Goal: Task Accomplishment & Management: Complete application form

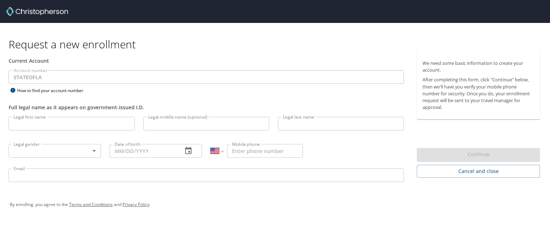
select select "US"
drag, startPoint x: 0, startPoint y: 0, endPoint x: 97, endPoint y: 125, distance: 158.4
click at [97, 125] on input "Legal first name" at bounding box center [72, 124] width 126 height 14
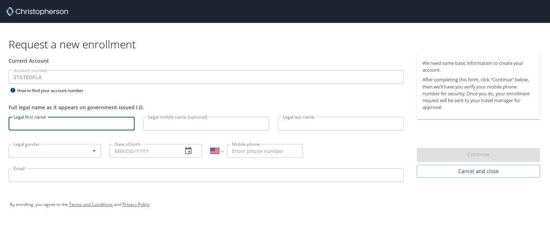
type input "Jonathan"
type input "Thompkins"
click at [106, 120] on input "Jonathan" at bounding box center [72, 124] width 126 height 14
type input "Jonathan"
click at [326, 126] on input "Thompkins" at bounding box center [341, 124] width 126 height 14
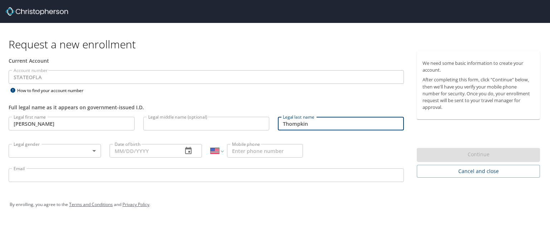
type input "Thompkins"
drag, startPoint x: 166, startPoint y: 131, endPoint x: 149, endPoint y: 136, distance: 17.9
click at [166, 131] on p at bounding box center [206, 131] width 126 height 2
click at [43, 150] on body "Request a new enrollment Current Account Account number STATEOFLA Account numbe…" at bounding box center [275, 124] width 550 height 249
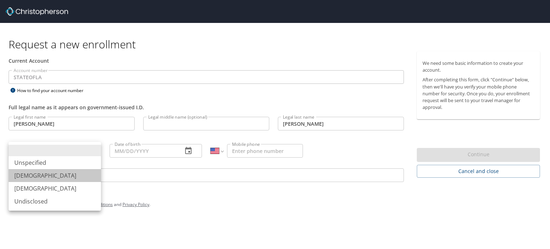
click at [40, 175] on li "[DEMOGRAPHIC_DATA]" at bounding box center [55, 175] width 92 height 13
type input "[DEMOGRAPHIC_DATA]"
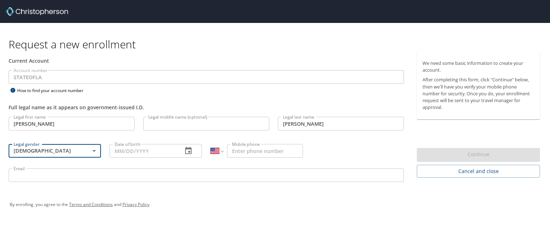
click at [156, 154] on input "Date of birth" at bounding box center [143, 151] width 67 height 14
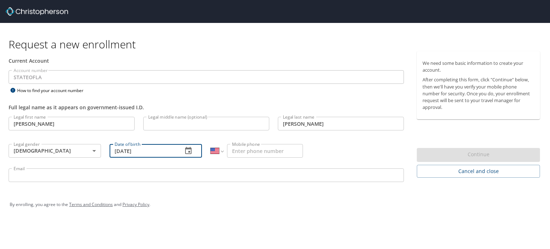
type input "08/07/1989"
click at [256, 151] on input "Mobile phone" at bounding box center [265, 151] width 76 height 14
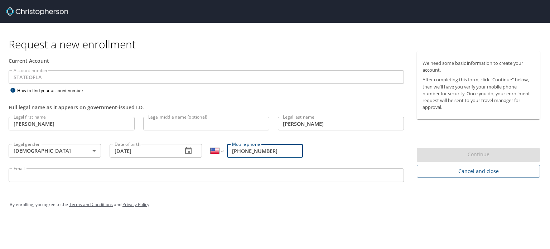
click at [278, 151] on input "1 (225) 828-1046" at bounding box center [265, 151] width 76 height 14
type input "1 (225) 828-1046"
click at [354, 141] on div "Legal first name Jonathan Legal first name Legal middle name (optional) Legal m…" at bounding box center [206, 150] width 404 height 76
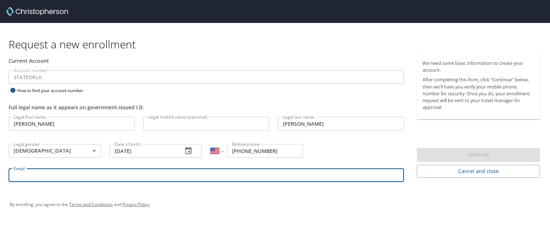
click at [212, 179] on input "Email" at bounding box center [206, 175] width 395 height 14
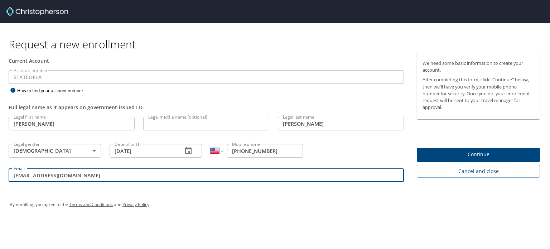
type input "jonathanthompkins@outlook.com"
click at [458, 152] on span "Continue" at bounding box center [478, 154] width 112 height 9
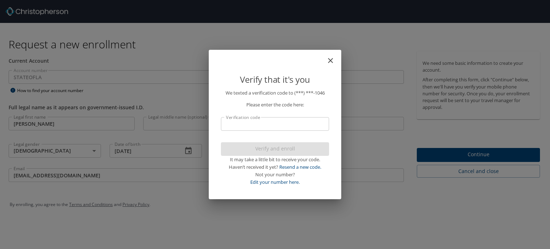
click at [285, 117] on input "Verification code" at bounding box center [275, 124] width 108 height 14
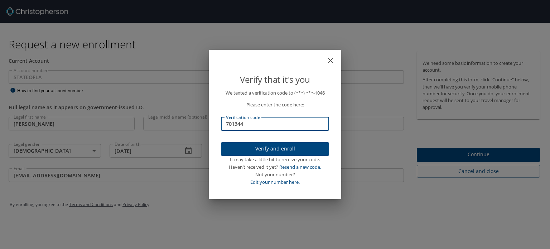
type input "701344"
click at [293, 148] on span "Verify and enroll" at bounding box center [275, 148] width 97 height 9
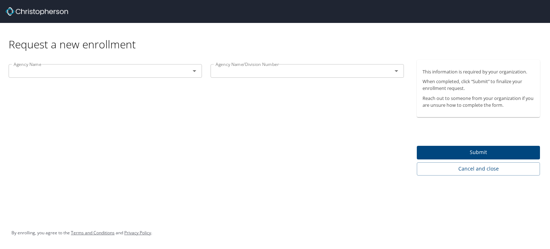
click at [123, 71] on input "text" at bounding box center [95, 70] width 168 height 9
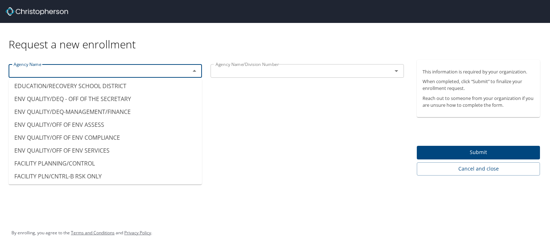
scroll to position [1490, 0]
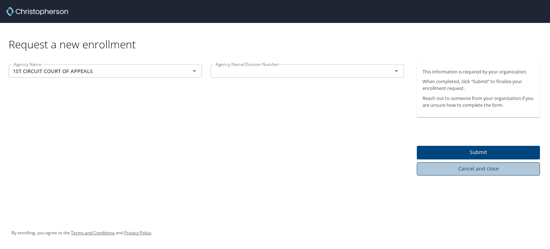
click at [460, 174] on button "Cancel and close" at bounding box center [478, 168] width 123 height 13
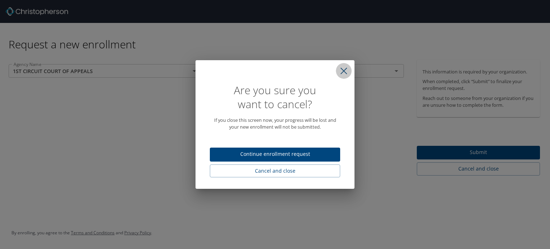
click at [345, 68] on icon "close" at bounding box center [343, 70] width 7 height 7
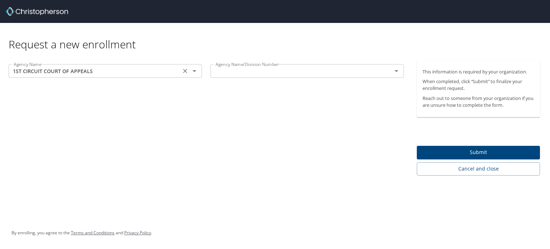
click at [153, 70] on input "1ST CIRCUIT COURT OF APPEALS" at bounding box center [95, 70] width 168 height 9
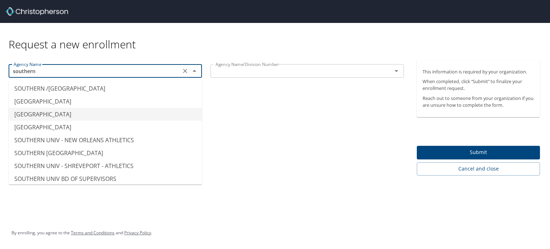
click at [145, 115] on li "SOUTHERN UNIV - BATON ROUGE" at bounding box center [105, 114] width 193 height 13
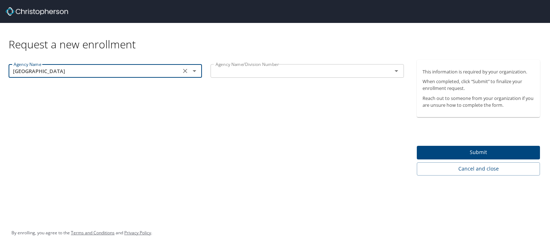
type input "SOUTHERN UNIV - BATON ROUGE"
click at [145, 115] on div "Agency Name SOUTHERN UNIV - BATON ROUGE Agency Name Agency Name/Division Number…" at bounding box center [206, 118] width 412 height 116
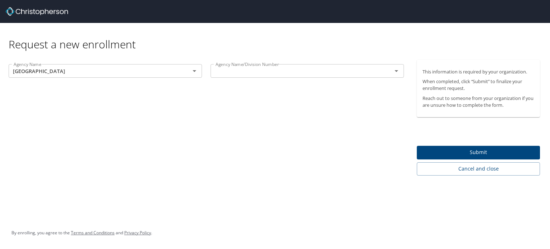
click at [287, 77] on div "Agency Name/Division Number" at bounding box center [306, 71] width 193 height 14
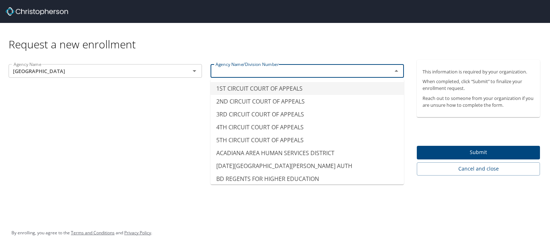
click at [319, 69] on input "text" at bounding box center [297, 70] width 168 height 9
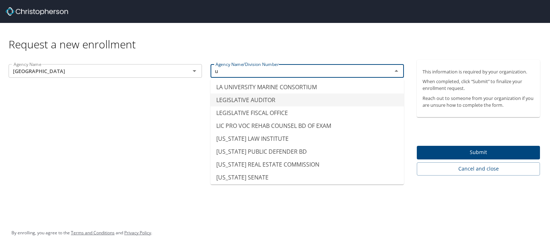
scroll to position [4, 0]
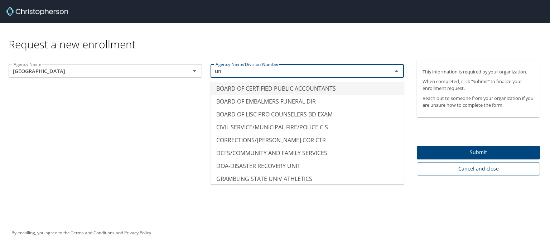
type input "u"
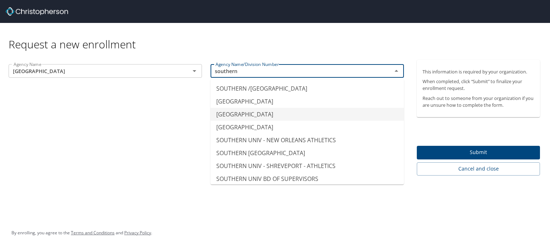
click at [279, 118] on li "SOUTHERN UNIV - BATON ROUGE" at bounding box center [306, 114] width 193 height 13
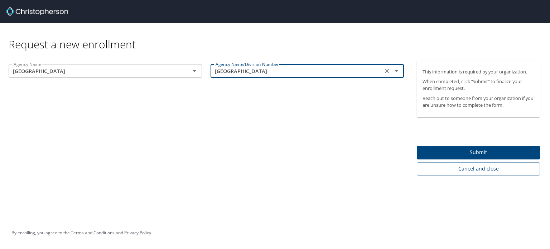
type input "SOUTHERN UNIV - BATON ROUGE"
click at [473, 153] on span "Submit" at bounding box center [478, 152] width 112 height 9
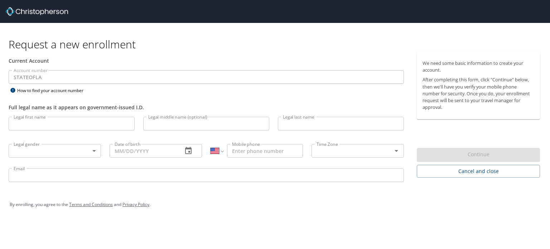
select select "US"
click at [46, 123] on input "Legal first name" at bounding box center [72, 124] width 126 height 14
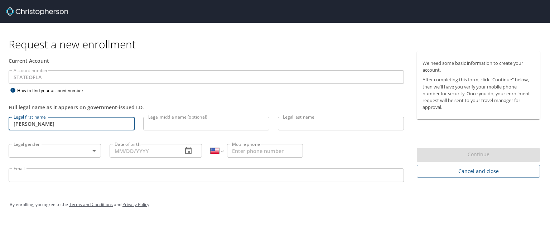
type input "[PERSON_NAME]"
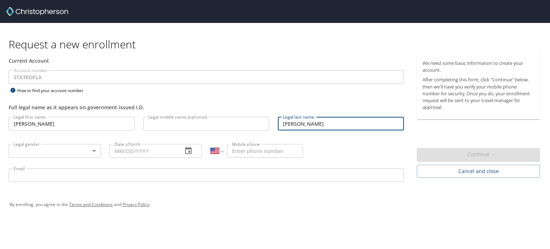
type input "[PERSON_NAME]"
click at [57, 152] on body "Request a new enrollment Current Account Account number STATEOFLA Account numbe…" at bounding box center [275, 124] width 550 height 249
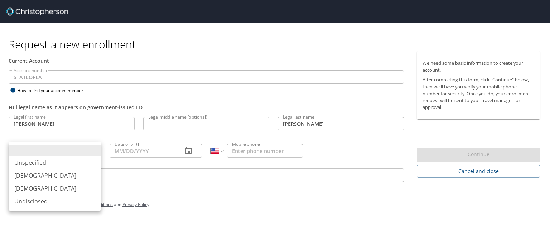
click at [29, 191] on li "[DEMOGRAPHIC_DATA]" at bounding box center [55, 188] width 92 height 13
type input "[DEMOGRAPHIC_DATA]"
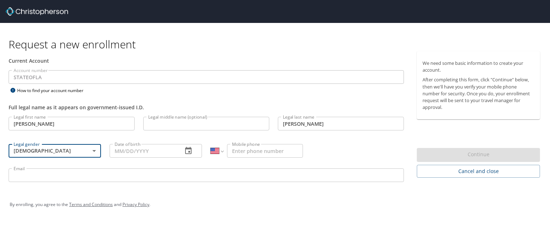
click at [113, 151] on input "Date of birth" at bounding box center [143, 151] width 67 height 14
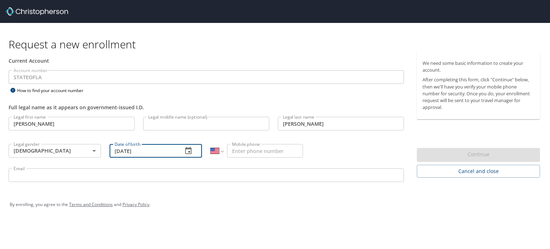
type input "[DATE]"
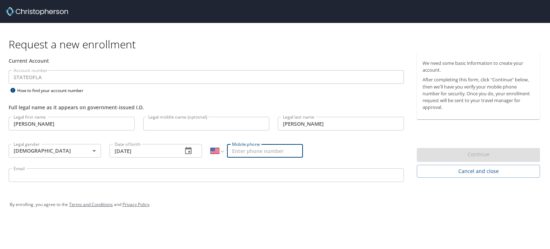
click at [236, 151] on input "Mobile phone" at bounding box center [265, 151] width 76 height 14
type input "[PHONE_NUMBER]"
click at [146, 171] on input "Email" at bounding box center [206, 175] width 395 height 14
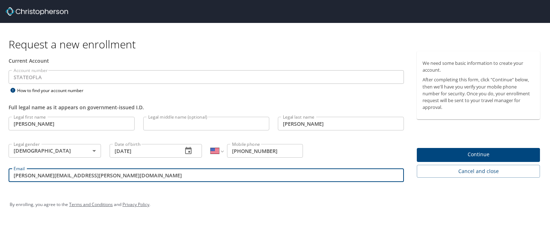
type input "[PERSON_NAME][EMAIL_ADDRESS][PERSON_NAME][DOMAIN_NAME]"
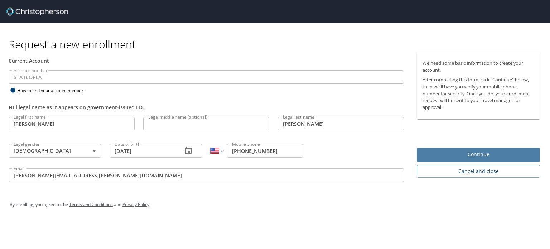
click at [458, 151] on span "Continue" at bounding box center [478, 154] width 112 height 9
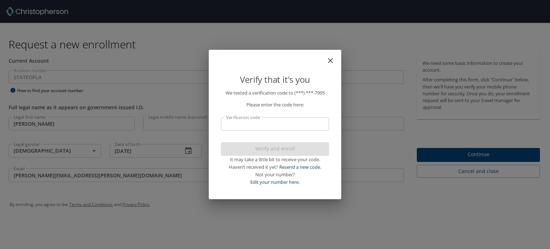
click at [331, 59] on icon "close" at bounding box center [330, 60] width 5 height 5
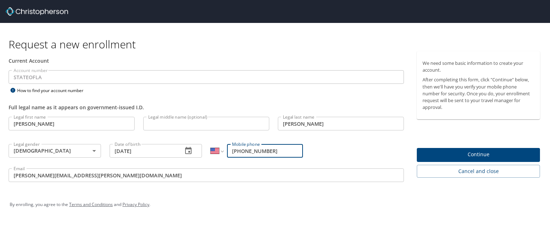
click at [274, 149] on input "[PHONE_NUMBER]" at bounding box center [265, 151] width 76 height 14
type input "1"
type input "[PHONE_NUMBER]"
click at [458, 157] on span "Continue" at bounding box center [478, 154] width 112 height 9
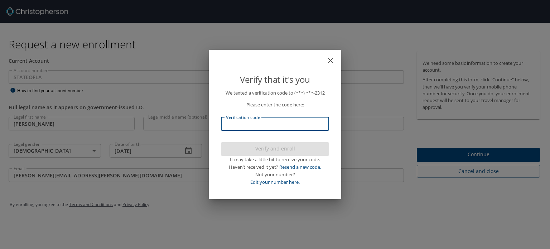
click at [263, 123] on input "Verification code" at bounding box center [275, 124] width 108 height 14
type input "937"
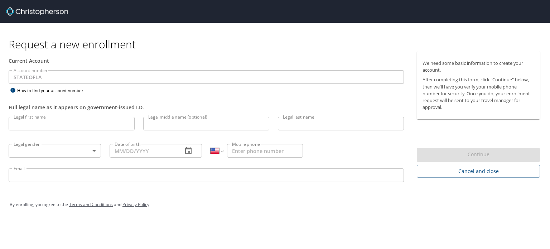
select select "US"
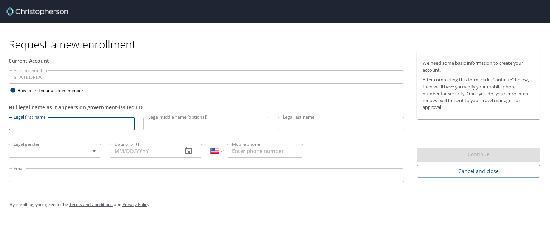
click at [100, 117] on input "Legal first name" at bounding box center [72, 124] width 126 height 14
click at [263, 132] on div "Legal middle name (optional) Legal middle name (optional)" at bounding box center [206, 124] width 135 height 24
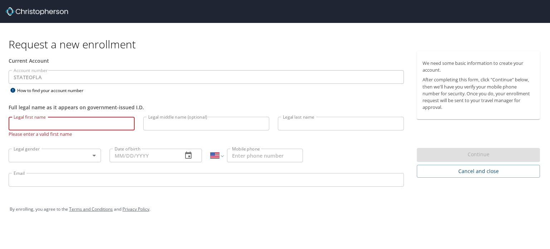
click at [100, 118] on input "Legal first name" at bounding box center [72, 124] width 126 height 14
type input "r"
type input "[PERSON_NAME]"
click at [289, 126] on input "Legal last name" at bounding box center [341, 124] width 126 height 14
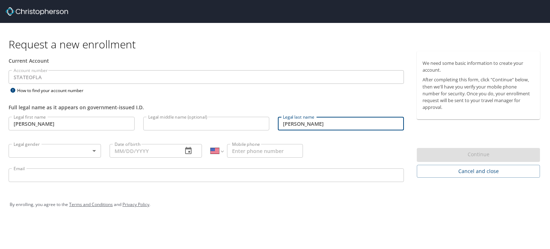
type input "[PERSON_NAME]"
click at [53, 147] on body "Request a new enrollment Current Account Account number STATEOFLA Account numbe…" at bounding box center [275, 124] width 550 height 249
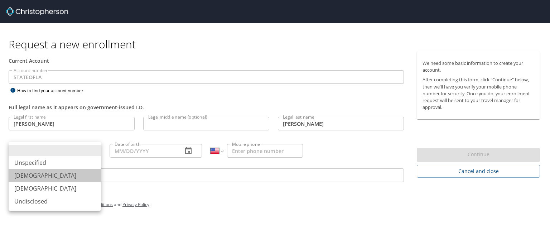
click at [34, 175] on li "[DEMOGRAPHIC_DATA]" at bounding box center [55, 175] width 92 height 13
type input "[DEMOGRAPHIC_DATA]"
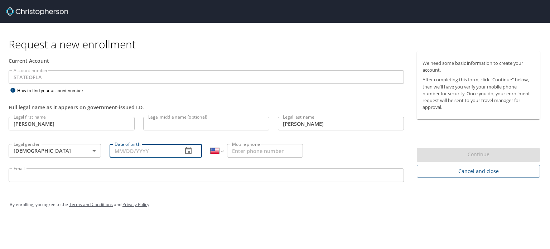
click at [130, 154] on input "Date of birth" at bounding box center [143, 151] width 67 height 14
type input "[DATE]"
click at [123, 179] on input "Email" at bounding box center [206, 175] width 395 height 14
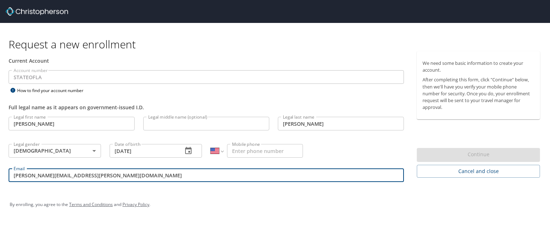
type input "robyn.williams@sus.edu"
click at [256, 151] on input "Mobile phone" at bounding box center [265, 151] width 76 height 14
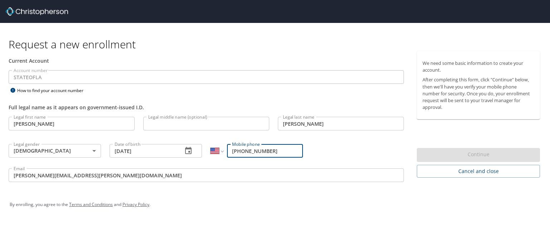
type input "1 (225) 955-2312"
click at [379, 153] on div "Legal first name Robyn Legal first name Legal middle name (optional) Legal midd…" at bounding box center [206, 150] width 404 height 76
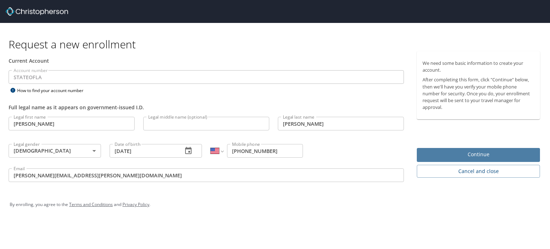
click at [447, 155] on span "Continue" at bounding box center [478, 154] width 112 height 9
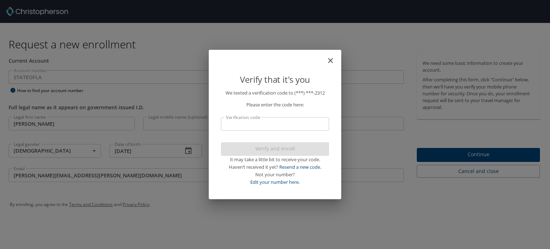
click at [296, 113] on p "We texted a verification code to (***) ***- 2312 Please enter the code here: Ve…" at bounding box center [275, 137] width 108 height 96
click at [292, 118] on input "Verification code" at bounding box center [275, 124] width 108 height 14
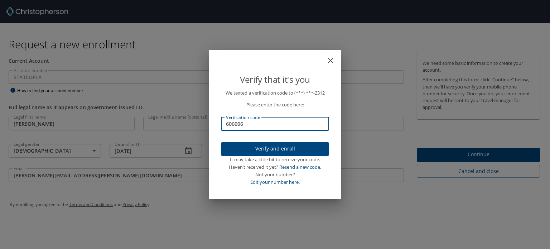
type input "606006"
click at [281, 147] on span "Verify and enroll" at bounding box center [275, 148] width 97 height 9
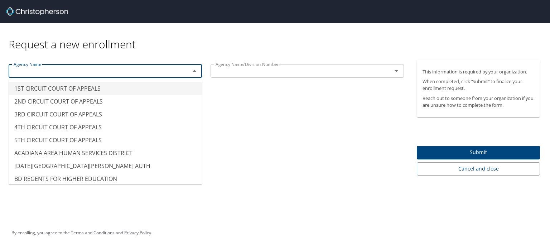
click at [173, 74] on input "text" at bounding box center [95, 70] width 168 height 9
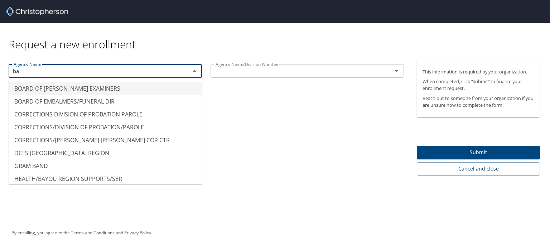
type input "b"
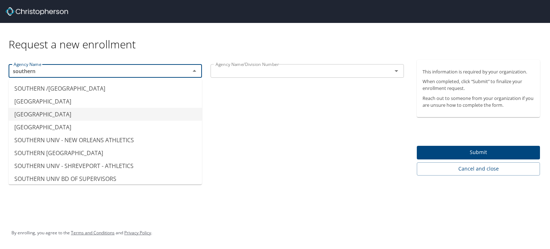
click at [72, 116] on li "SOUTHERN UNIV - BATON ROUGE" at bounding box center [105, 114] width 193 height 13
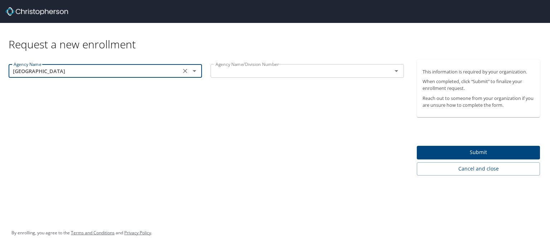
type input "SOUTHERN UNIV - BATON ROUGE"
click at [263, 68] on input "text" at bounding box center [297, 70] width 168 height 9
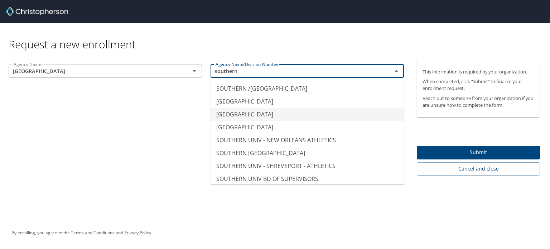
click at [291, 113] on li "SOUTHERN UNIV - BATON ROUGE" at bounding box center [306, 114] width 193 height 13
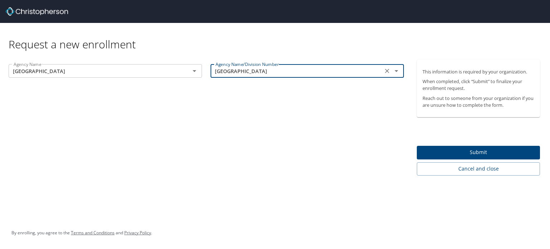
type input "SOUTHERN UNIV - BATON ROUGE"
click at [484, 149] on span "Submit" at bounding box center [478, 152] width 112 height 9
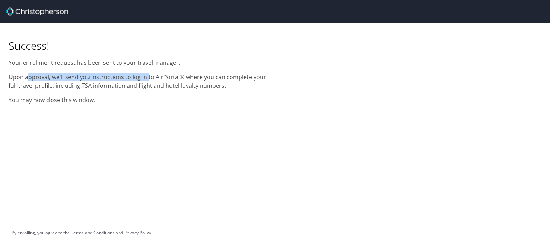
drag, startPoint x: 28, startPoint y: 77, endPoint x: 118, endPoint y: 79, distance: 89.8
click at [141, 79] on p "Upon approval, we'll send you instructions to log in to AirPortal® where you ca…" at bounding box center [138, 81] width 258 height 17
click at [86, 78] on p "Upon approval, we'll send you instructions to log in to AirPortal® where you ca…" at bounding box center [138, 81] width 258 height 17
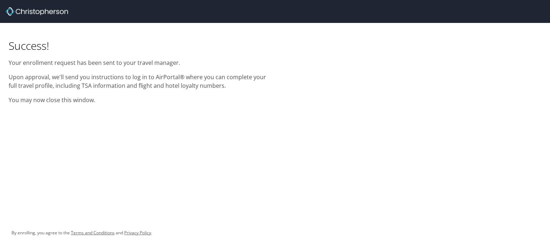
click at [65, 94] on div "Success! Your enrollment request has been sent to your travel manager. Upon app…" at bounding box center [137, 66] width 266 height 86
click at [65, 100] on p "You may now close this window." at bounding box center [138, 100] width 258 height 9
